Goal: Task Accomplishment & Management: Manage account settings

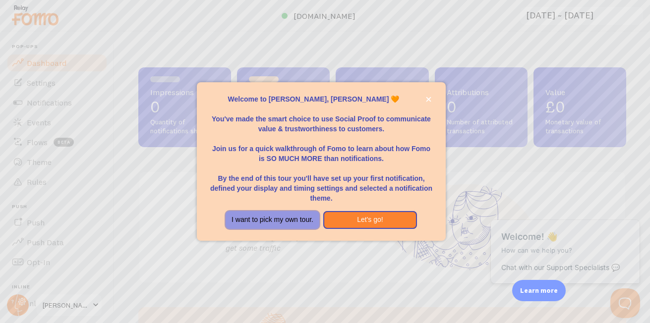
click at [293, 216] on button "I want to pick my own tour." at bounding box center [273, 220] width 94 height 18
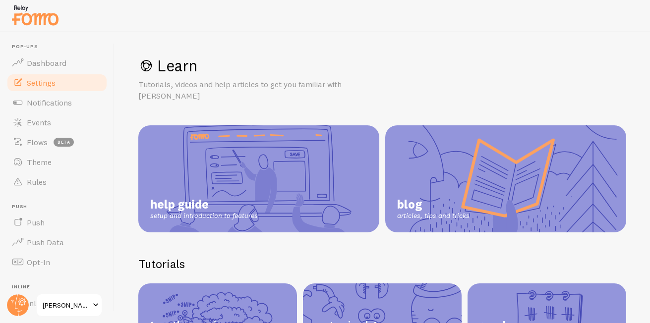
click at [49, 88] on link "Settings" at bounding box center [57, 83] width 102 height 20
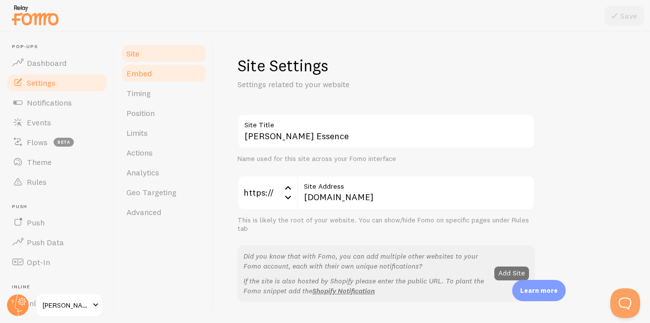
click at [160, 79] on link "Embed" at bounding box center [163, 73] width 87 height 20
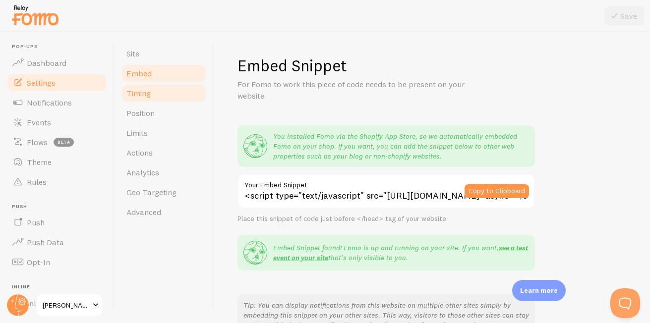
click at [159, 91] on link "Timing" at bounding box center [163, 93] width 87 height 20
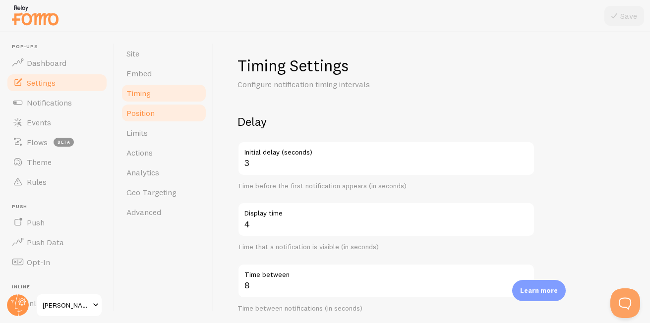
click at [152, 114] on span "Position" at bounding box center [140, 113] width 28 height 10
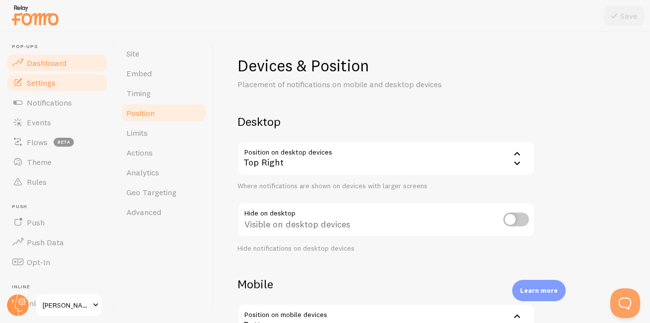
click at [46, 59] on span "Dashboard" at bounding box center [47, 63] width 40 height 10
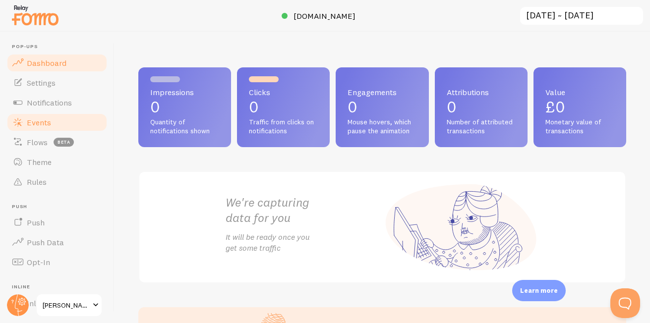
click at [75, 124] on link "Events" at bounding box center [57, 123] width 102 height 20
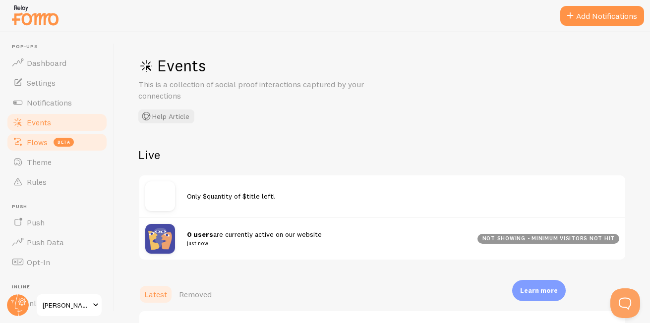
scroll to position [106, 0]
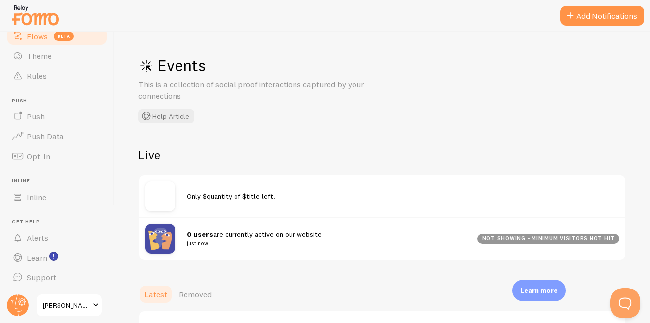
click at [60, 140] on span "Push Data" at bounding box center [45, 136] width 37 height 10
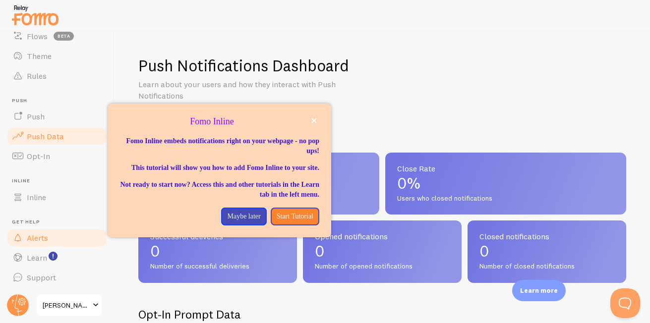
click at [35, 233] on span "Alerts" at bounding box center [37, 238] width 21 height 10
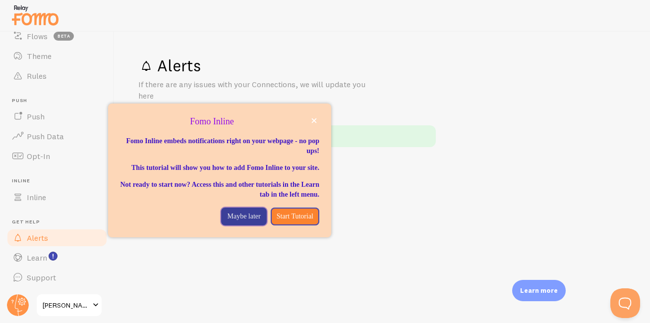
click at [231, 226] on button "Maybe later" at bounding box center [243, 217] width 45 height 18
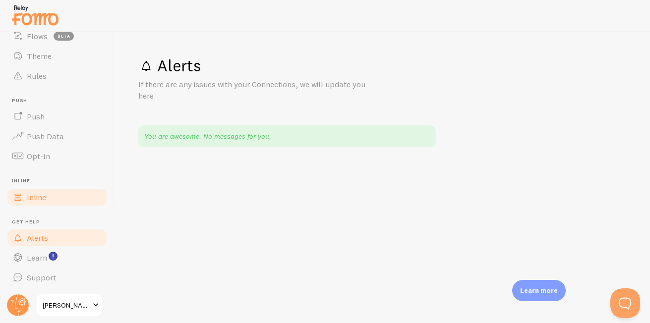
click at [67, 188] on link "Inline" at bounding box center [57, 197] width 102 height 20
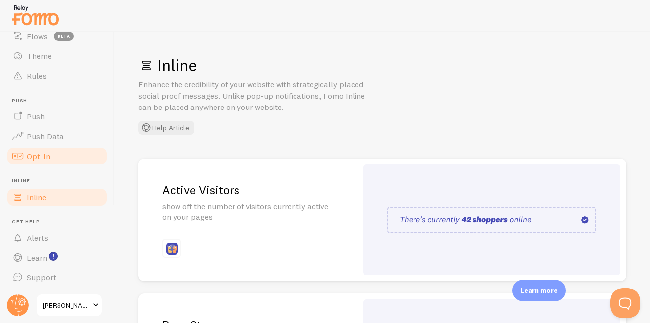
click at [69, 154] on link "Opt-In" at bounding box center [57, 156] width 102 height 20
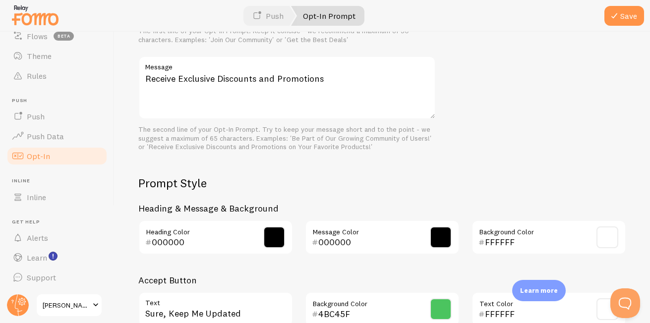
scroll to position [488, 0]
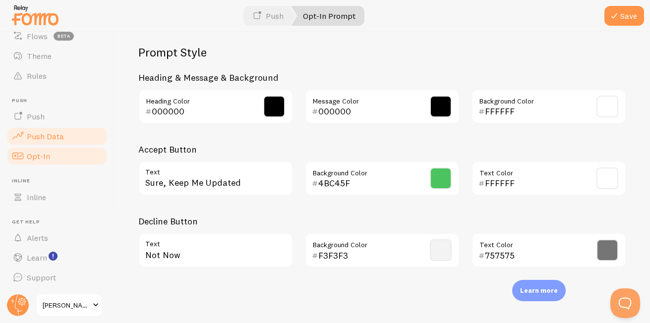
click at [62, 137] on span "Push Data" at bounding box center [45, 136] width 37 height 10
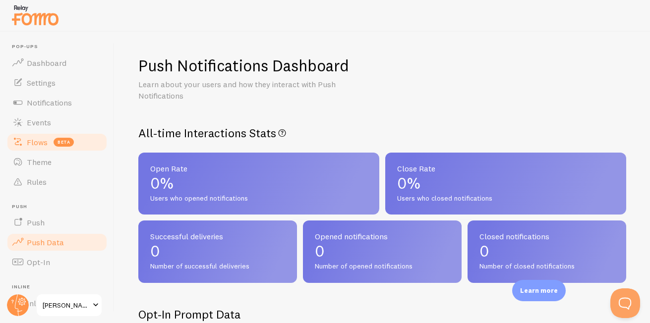
click at [44, 138] on span "Flows" at bounding box center [37, 142] width 21 height 10
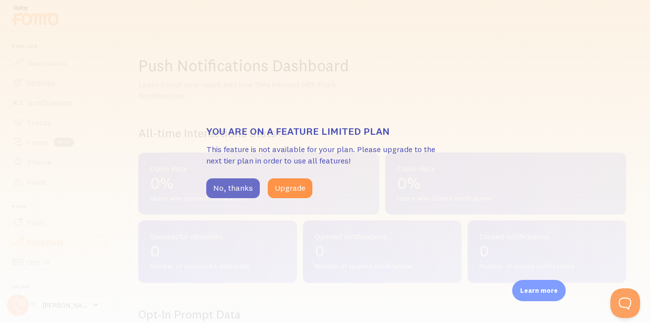
click at [244, 188] on button "No, thanks" at bounding box center [233, 188] width 54 height 20
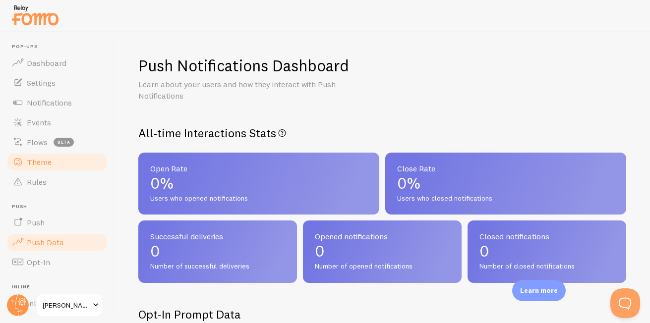
click at [69, 152] on link "Theme" at bounding box center [57, 162] width 102 height 20
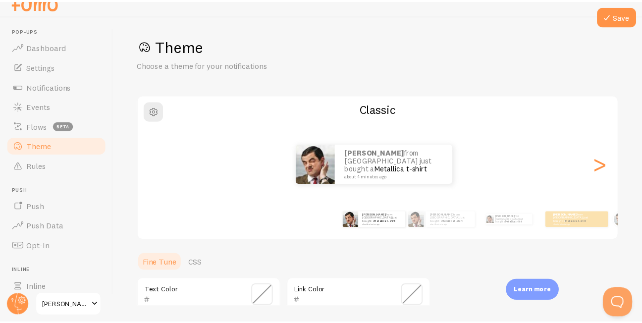
scroll to position [105, 0]
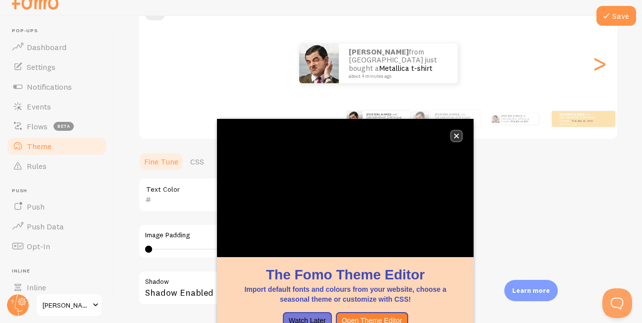
click at [460, 133] on button "close," at bounding box center [457, 136] width 10 height 10
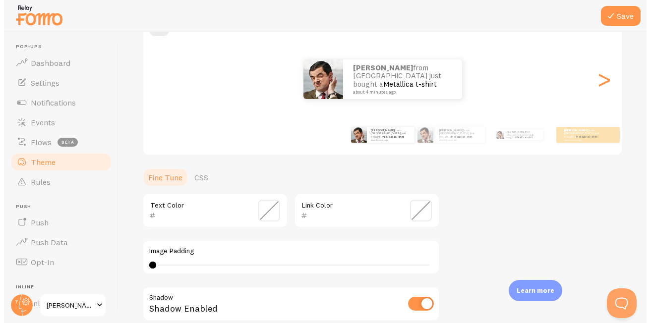
scroll to position [0, 0]
